Goal: Task Accomplishment & Management: Manage account settings

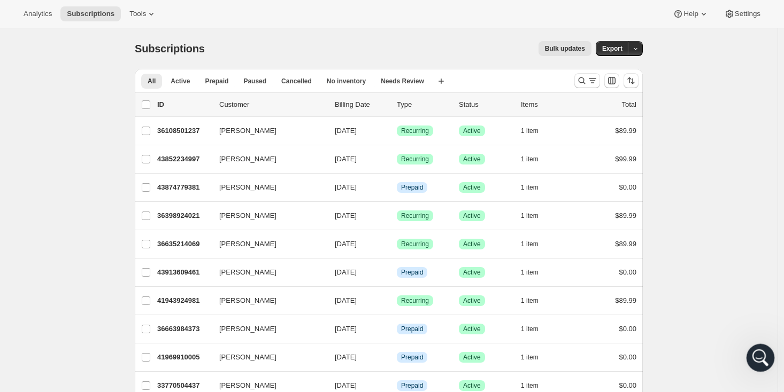
click at [752, 353] on div "Open Intercom Messenger" at bounding box center [758, 356] width 35 height 35
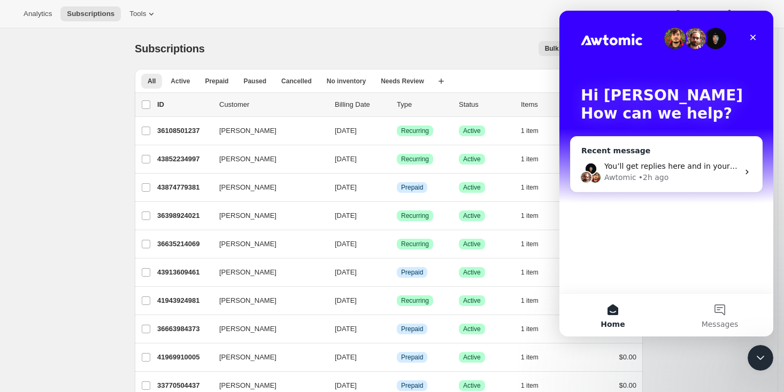
click at [715, 177] on div "Awtomic • 2h ago" at bounding box center [671, 177] width 134 height 11
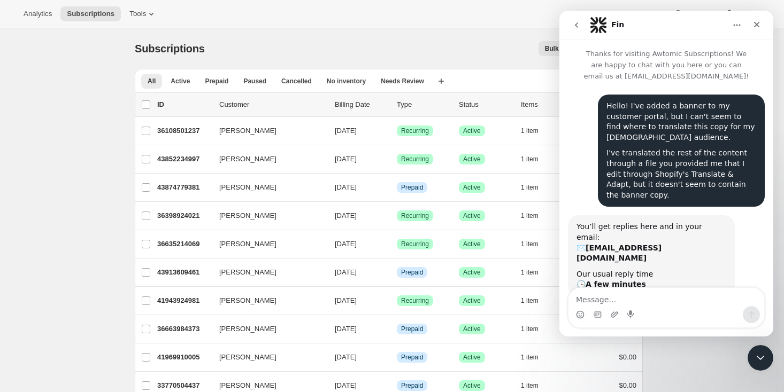
click at [761, 23] on div "Close" at bounding box center [756, 24] width 19 height 19
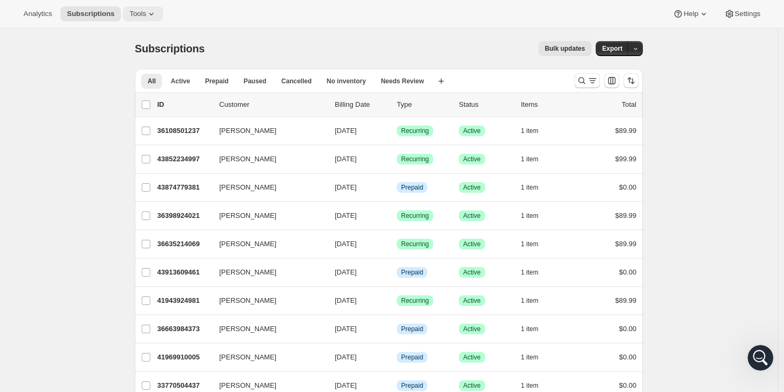
click at [140, 19] on button "Tools" at bounding box center [143, 13] width 40 height 15
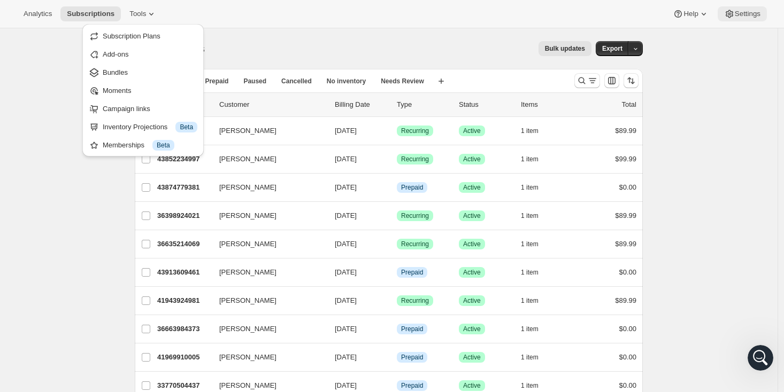
click at [729, 15] on icon at bounding box center [729, 14] width 11 height 11
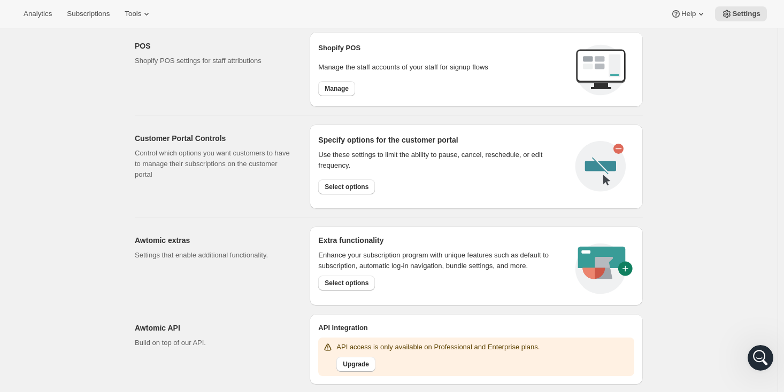
scroll to position [412, 0]
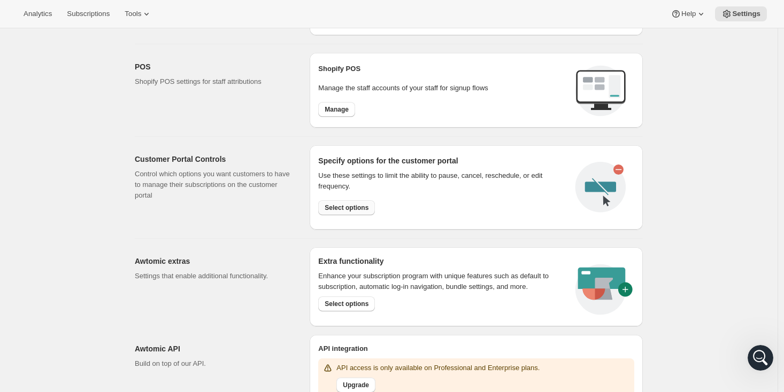
click at [367, 209] on span "Select options" at bounding box center [347, 208] width 44 height 9
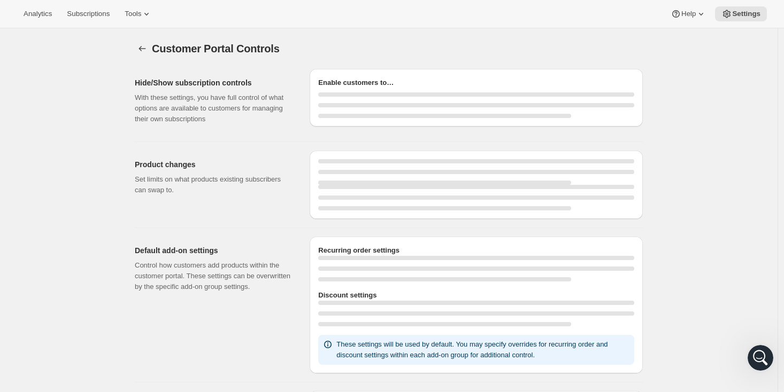
select select "MONTH"
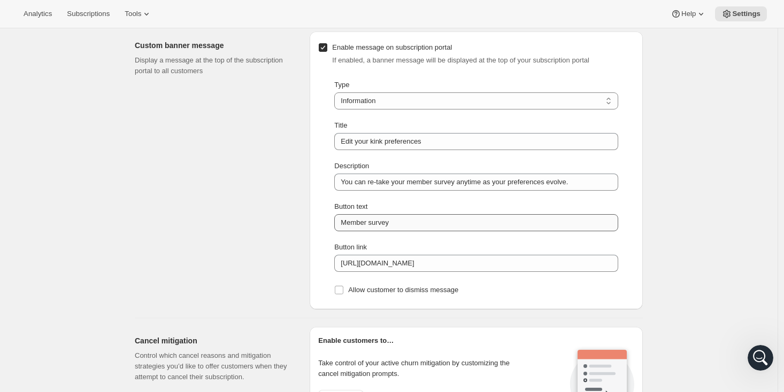
scroll to position [753, 0]
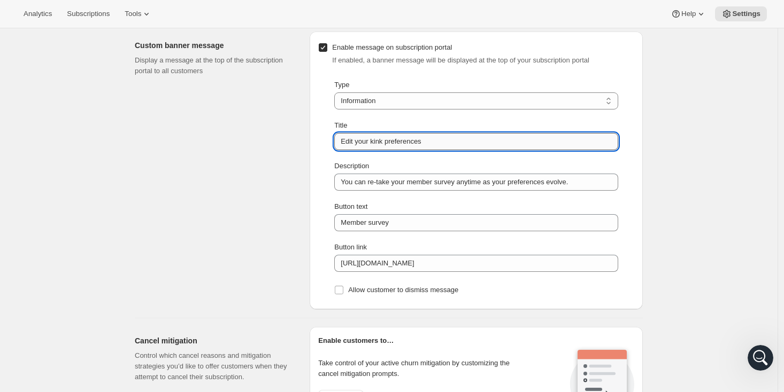
click at [381, 147] on input "Edit your kink preferences" at bounding box center [476, 141] width 284 height 17
click at [381, 146] on input "Edit your kink preferences" at bounding box center [476, 141] width 284 height 17
type input "Edit your interests and preferences"
click at [268, 213] on div "Custom banner message Display a message at the top of the subscription portal t…" at bounding box center [218, 171] width 166 height 278
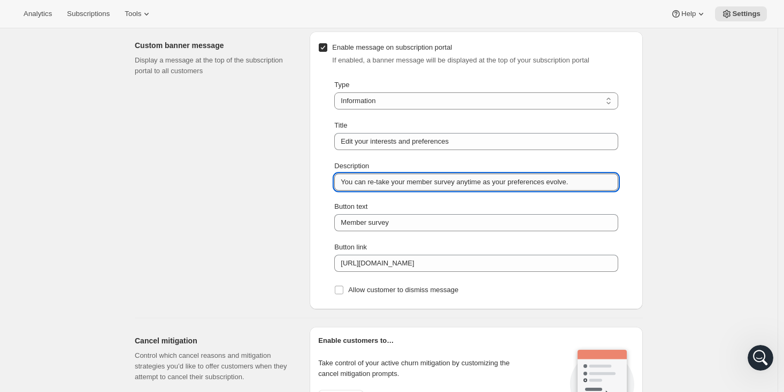
click at [545, 184] on input "You can re-take your member survey anytime as your preferences evolve." at bounding box center [476, 182] width 284 height 17
type input "You can re-take your member survey anytime as your tastes evolve."
click at [249, 239] on div "Custom banner message Display a message at the top of the subscription portal t…" at bounding box center [218, 171] width 166 height 278
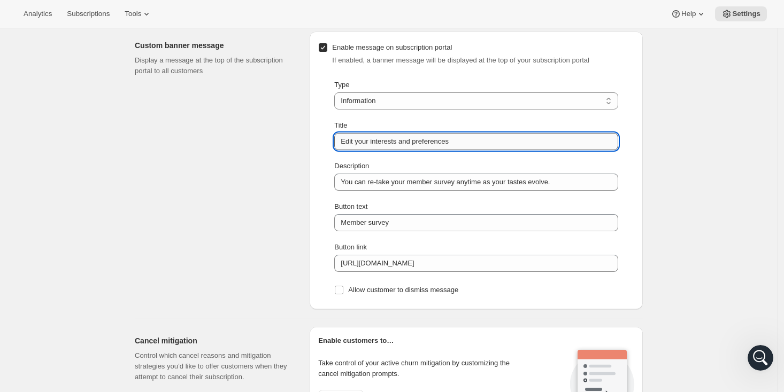
drag, startPoint x: 474, startPoint y: 141, endPoint x: 338, endPoint y: 135, distance: 136.5
click at [338, 135] on input "Edit your interests and preferences" at bounding box center [476, 141] width 284 height 17
type input "Have your interests changed?"
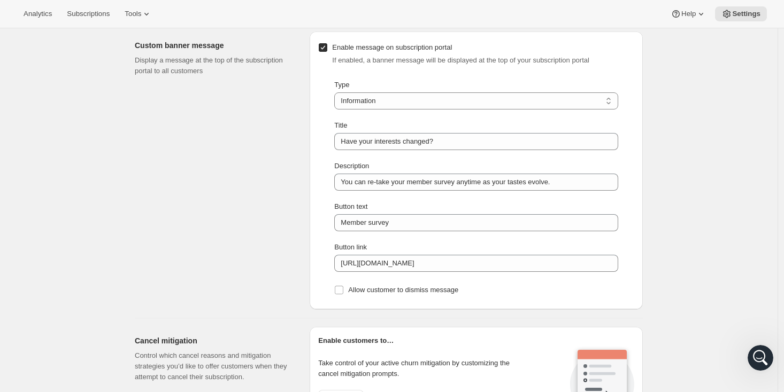
click at [273, 191] on div "Custom banner message Display a message at the top of the subscription portal t…" at bounding box center [218, 171] width 166 height 278
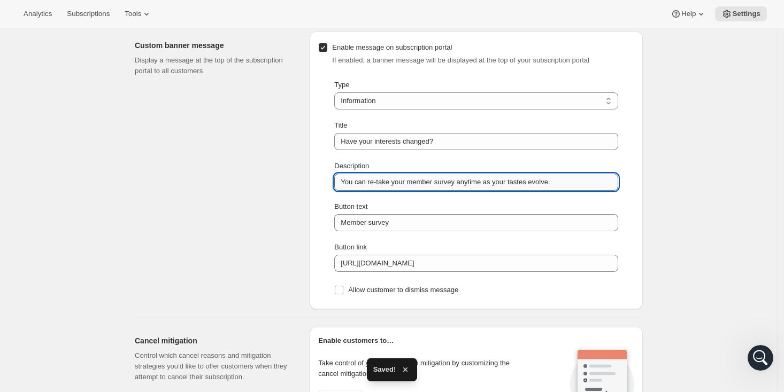
click at [533, 182] on input "You can re-take your member survey anytime as your tastes evolve." at bounding box center [476, 182] width 284 height 17
type input "You can re-take your member survey anytime as your preferences evolve."
click at [310, 187] on div "Custom banner message Display a message at the top of the subscription portal t…" at bounding box center [384, 166] width 517 height 287
click at [520, 182] on input "You can re-take your member survey anytime as your preferences evolve." at bounding box center [476, 182] width 284 height 17
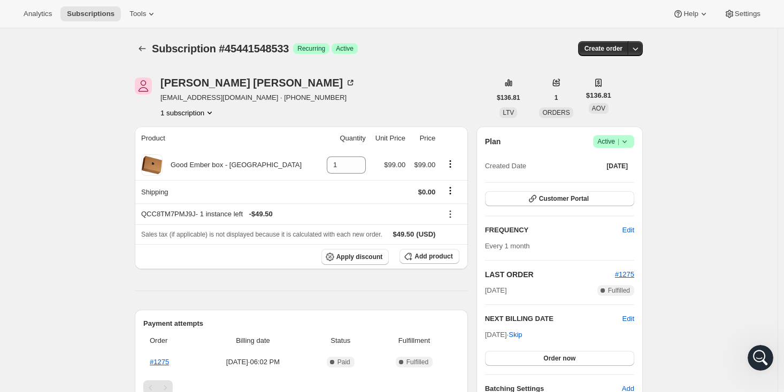
click at [118, 182] on div "Subscription #45441548533. This page is ready Subscription #45441548533 Success…" at bounding box center [388, 390] width 777 height 724
click at [554, 202] on span "Customer Portal" at bounding box center [564, 199] width 50 height 9
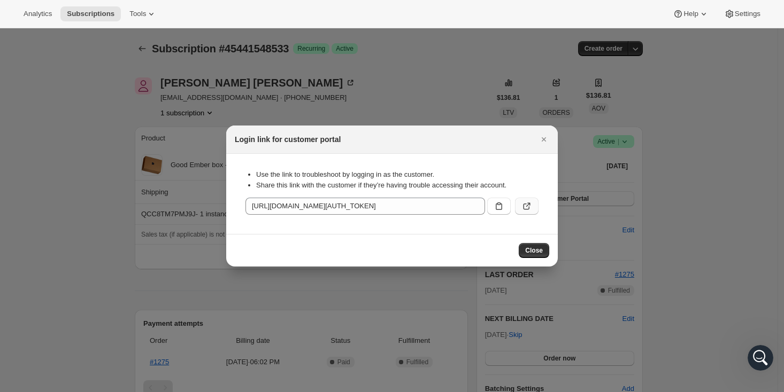
click at [529, 206] on icon ":rfr:" at bounding box center [526, 206] width 11 height 11
click at [535, 249] on span "Close" at bounding box center [534, 250] width 18 height 9
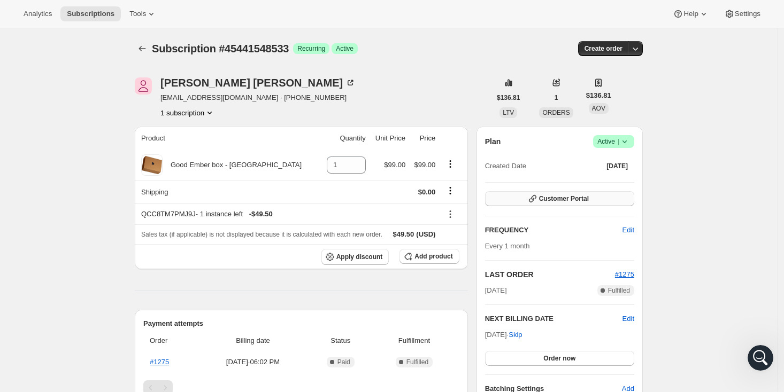
click at [579, 199] on span "Customer Portal" at bounding box center [564, 199] width 50 height 9
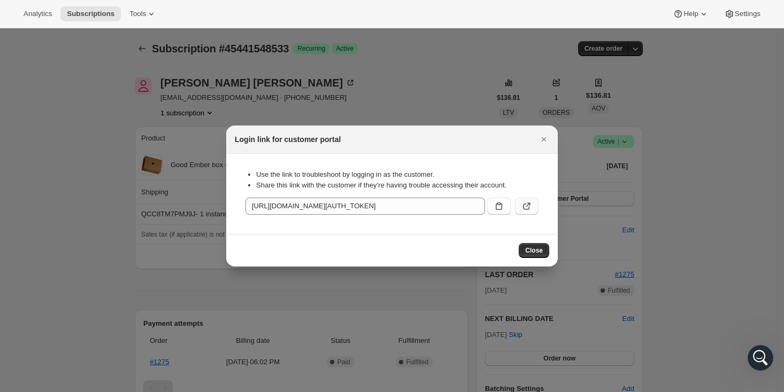
click at [524, 206] on icon ":rfr:" at bounding box center [526, 206] width 11 height 11
